Goal: Task Accomplishment & Management: Complete application form

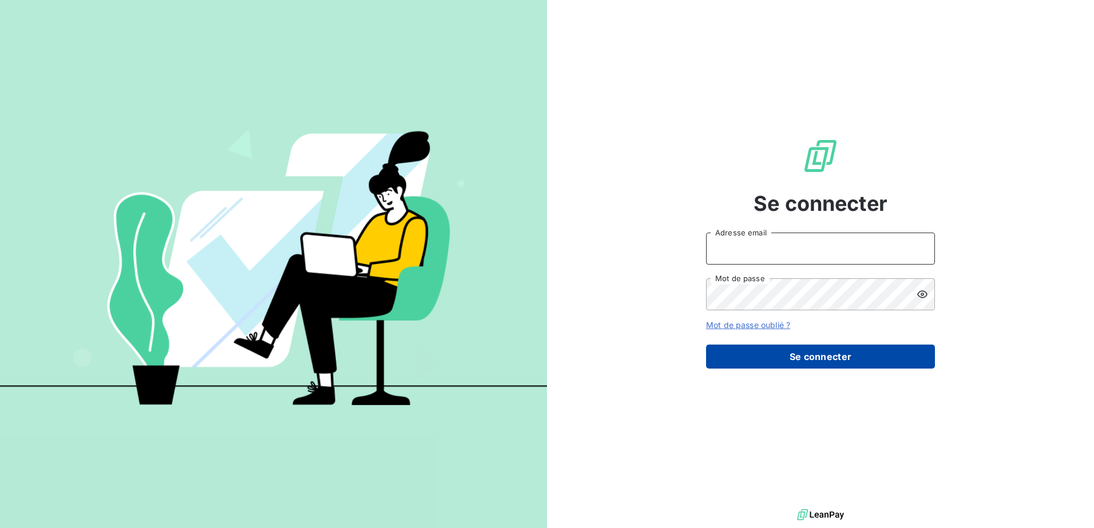
type input "[EMAIL_ADDRESS][DOMAIN_NAME]"
click at [776, 364] on button "Se connecter" at bounding box center [820, 357] width 229 height 24
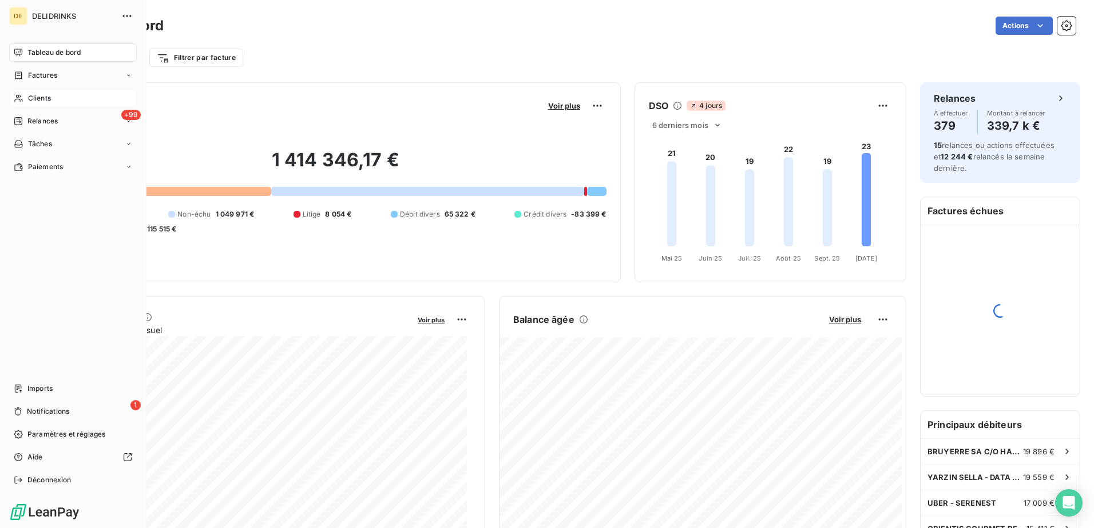
click at [28, 95] on span "Clients" at bounding box center [39, 98] width 23 height 10
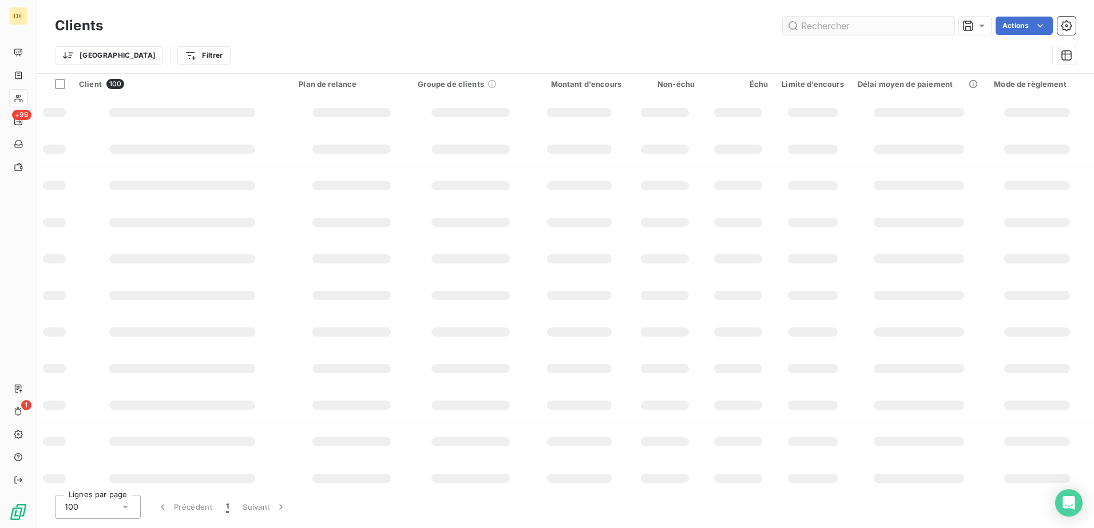
click at [879, 33] on input "text" at bounding box center [868, 26] width 172 height 18
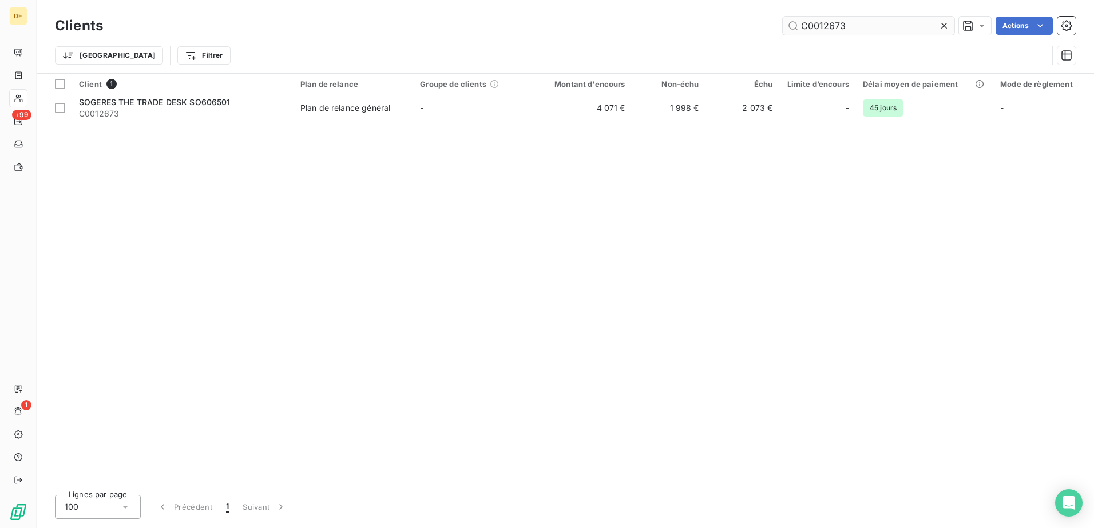
type input "C0012673"
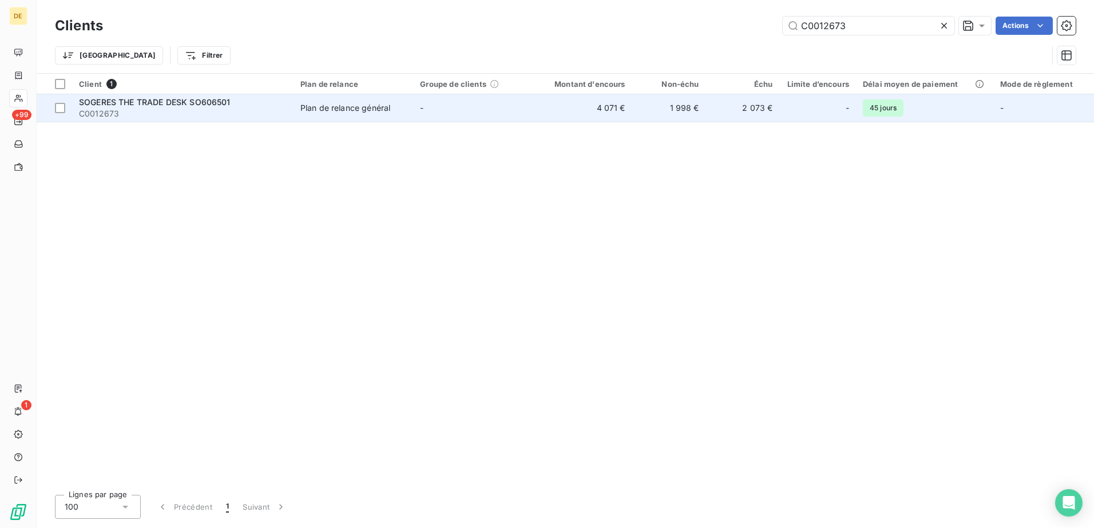
click at [619, 101] on td "4 071 €" at bounding box center [582, 107] width 99 height 27
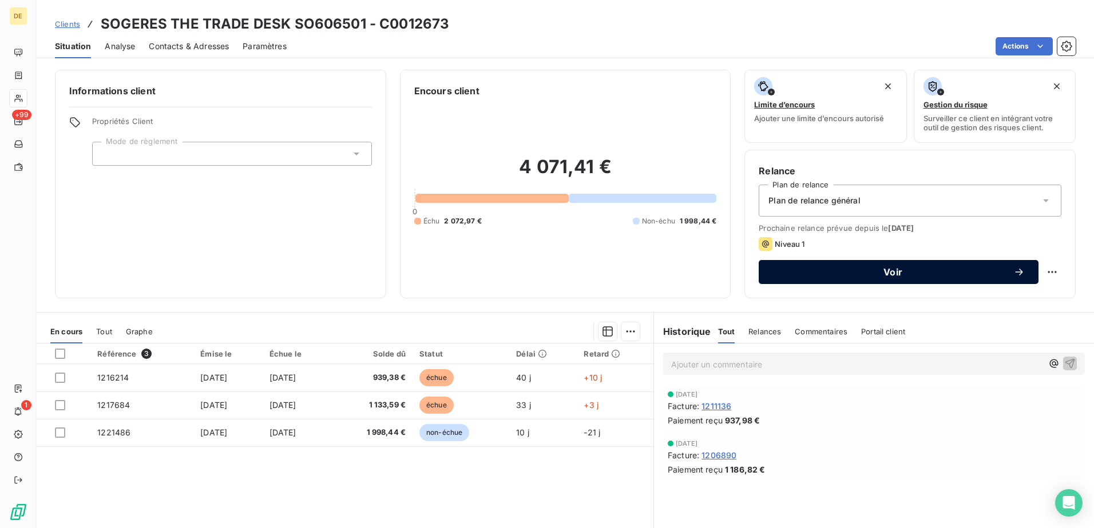
click at [960, 277] on div "Voir" at bounding box center [898, 272] width 252 height 11
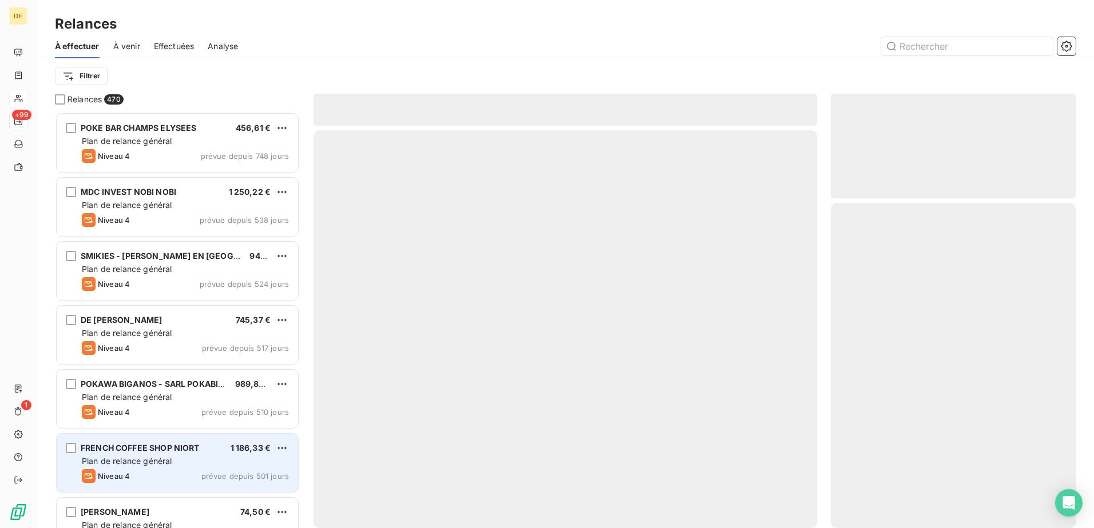
scroll to position [408, 236]
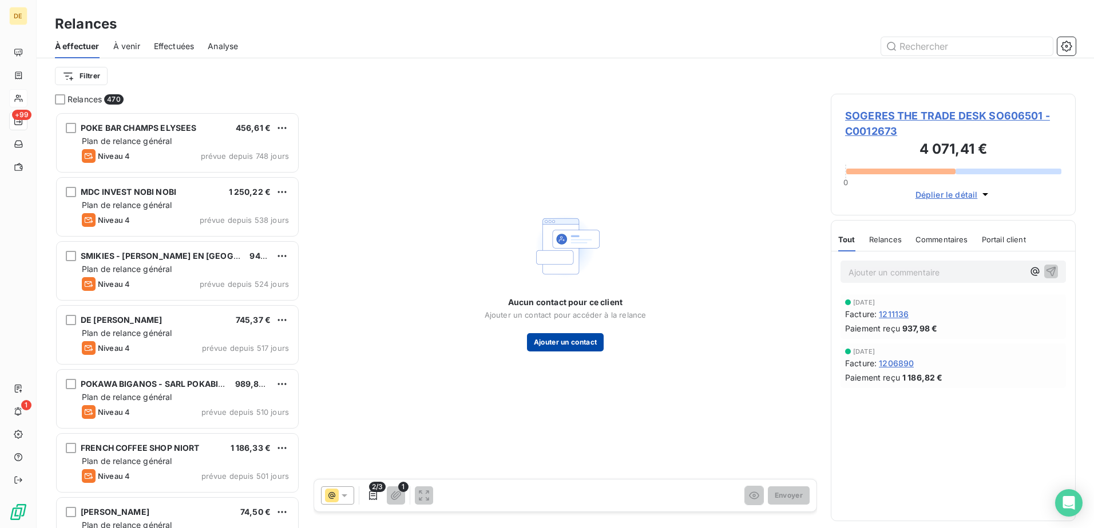
click at [564, 341] on button "Ajouter un contact" at bounding box center [565, 342] width 77 height 18
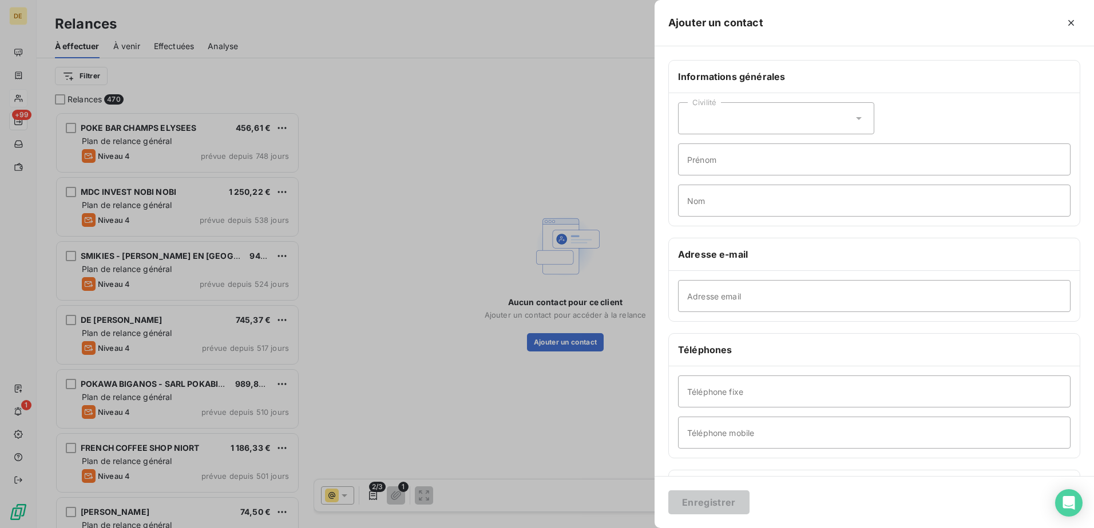
click at [794, 110] on div "Civilité" at bounding box center [776, 118] width 196 height 32
click at [751, 170] on li "Monsieur" at bounding box center [776, 167] width 196 height 21
drag, startPoint x: 740, startPoint y: 161, endPoint x: 733, endPoint y: 160, distance: 7.1
click at [738, 161] on input "Prénom" at bounding box center [874, 160] width 392 height 32
type input "AMIRAT"
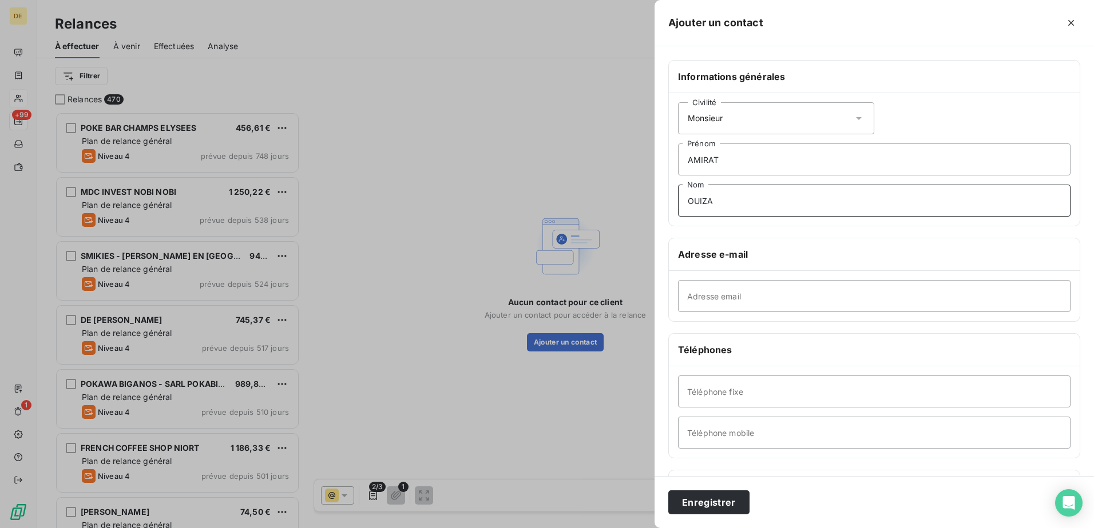
type input "OUIZA"
click at [719, 292] on input "Adresse email" at bounding box center [874, 296] width 392 height 32
paste input "[EMAIL_ADDRESS][DOMAIN_NAME]"
type input "[EMAIL_ADDRESS][DOMAIN_NAME]"
click at [732, 387] on input "Téléphone fixe" at bounding box center [874, 392] width 392 height 32
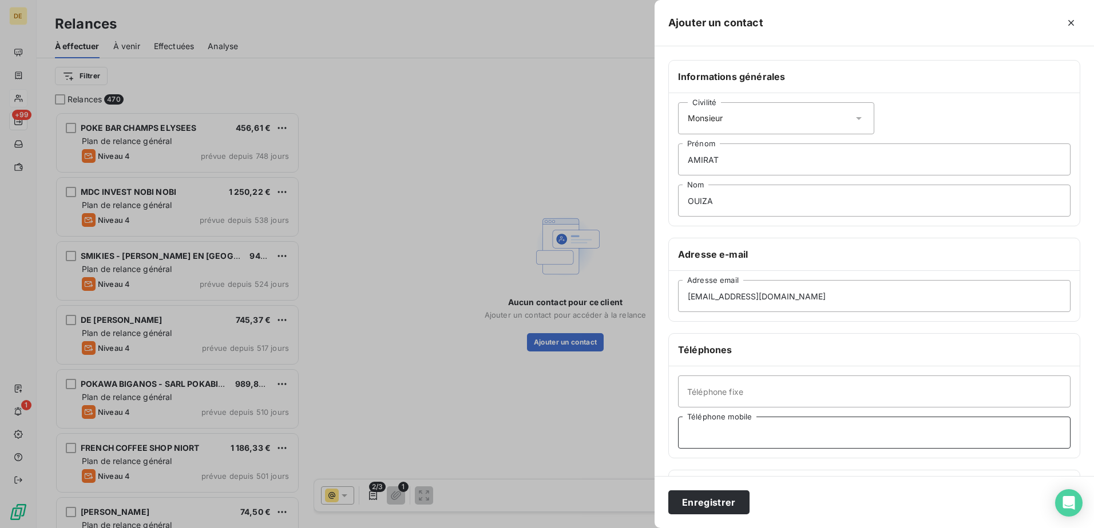
click at [699, 440] on input "Téléphone mobile" at bounding box center [874, 433] width 392 height 32
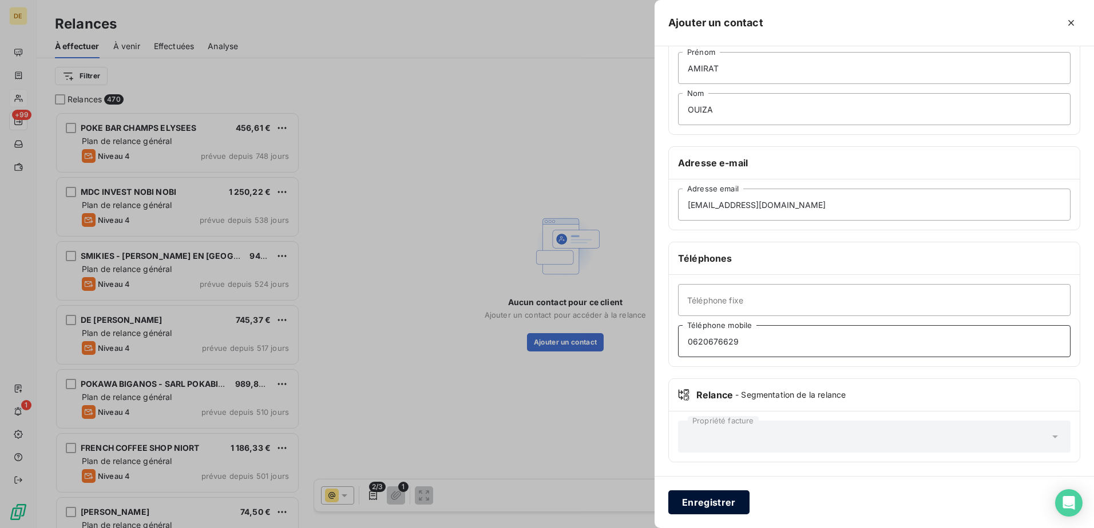
type input "0620676629"
click at [711, 501] on button "Enregistrer" at bounding box center [708, 503] width 81 height 24
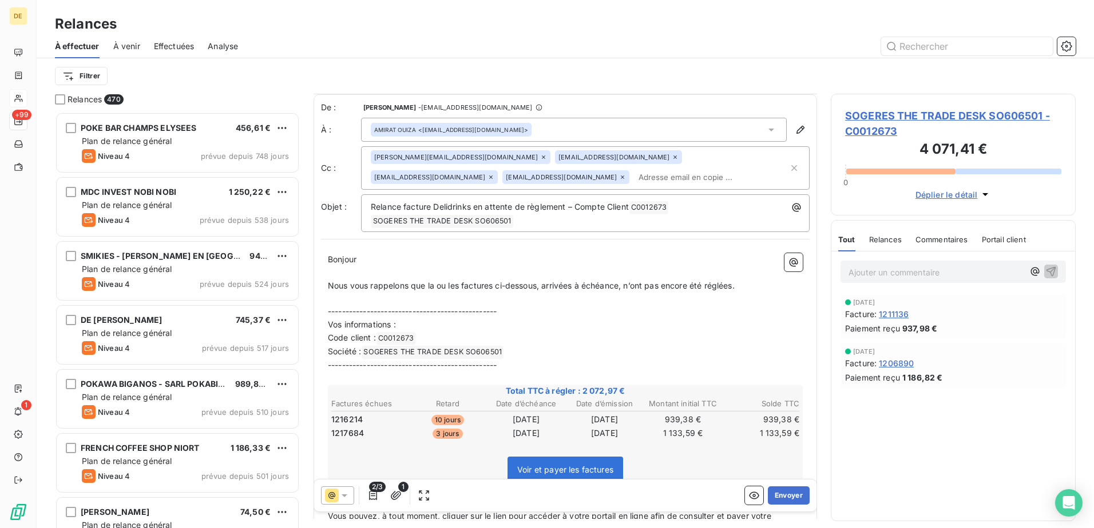
scroll to position [58, 0]
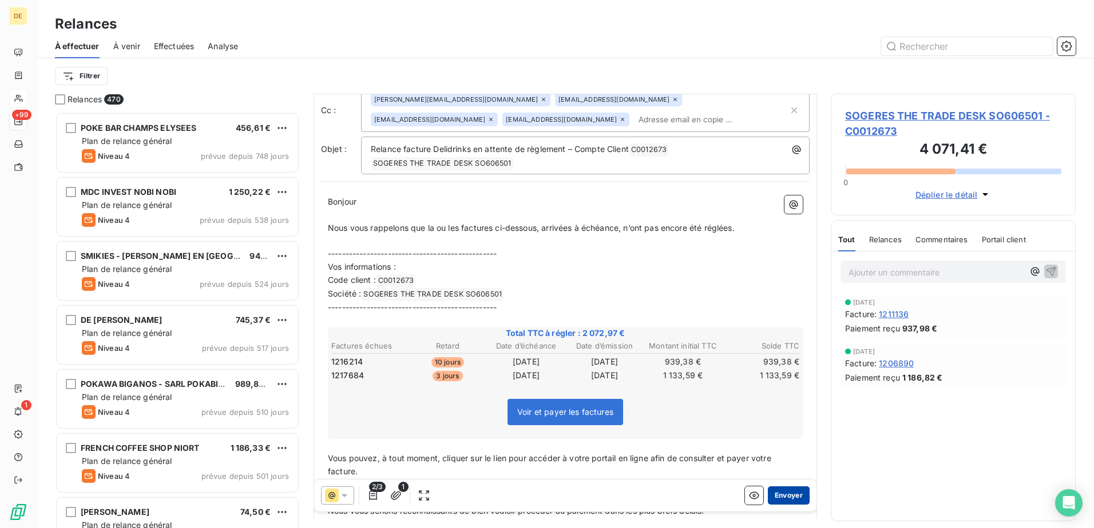
click at [777, 498] on button "Envoyer" at bounding box center [789, 496] width 42 height 18
